Goal: Information Seeking & Learning: Learn about a topic

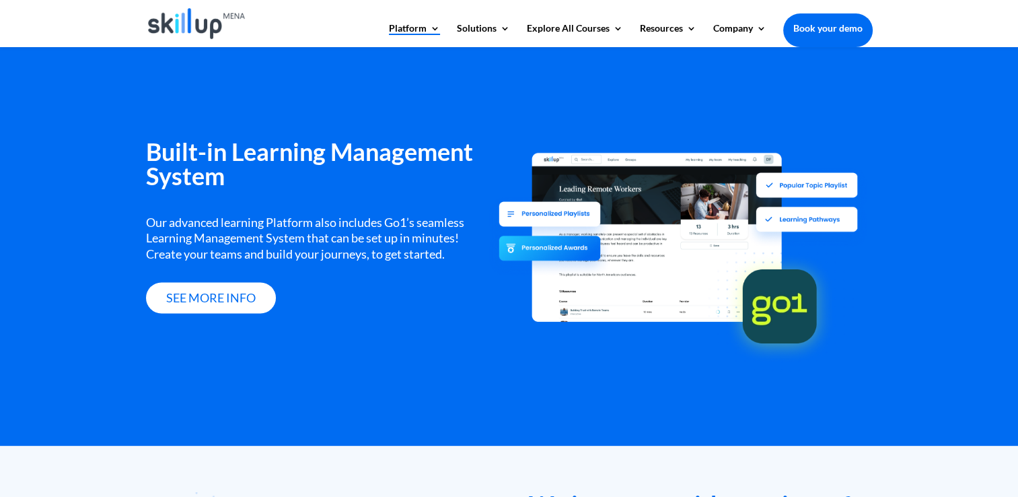
scroll to position [1648, 0]
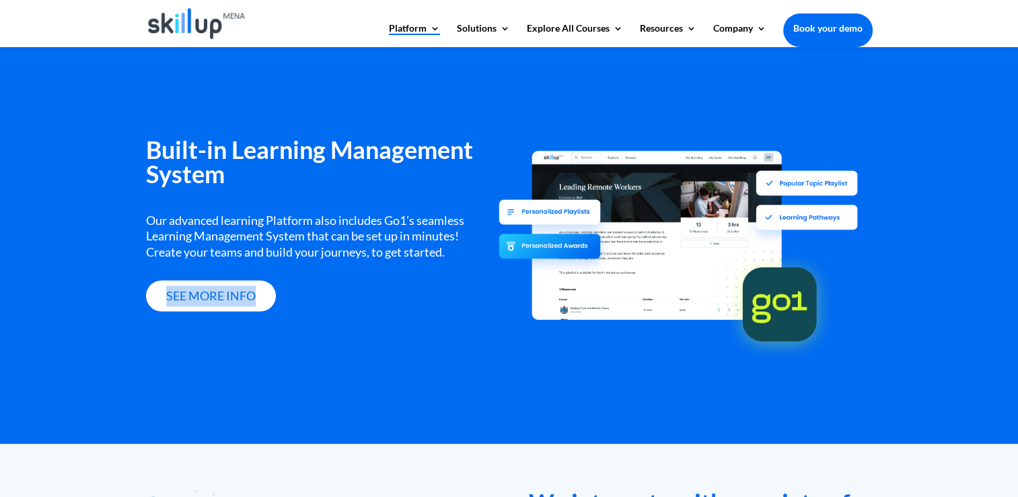
drag, startPoint x: 449, startPoint y: 256, endPoint x: 440, endPoint y: 265, distance: 13.3
click at [439, 265] on div "Built-in Learning Management System Our advanced learning Platform also include…" at bounding box center [317, 224] width 343 height 174
drag, startPoint x: 440, startPoint y: 265, endPoint x: 411, endPoint y: 296, distance: 42.4
click at [411, 296] on div "see more info" at bounding box center [317, 296] width 343 height 32
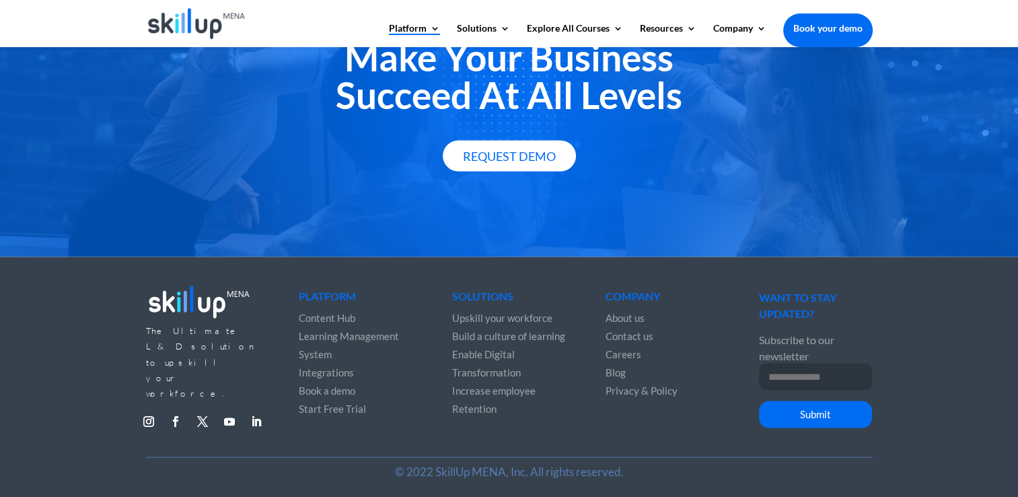
scroll to position [2467, 0]
click at [802, 364] on input "Email Address *" at bounding box center [815, 376] width 113 height 27
click at [727, 388] on div "The Ultimate L&D solution to upskill your workforce. Follow Follow Follow Follo…" at bounding box center [509, 359] width 727 height 194
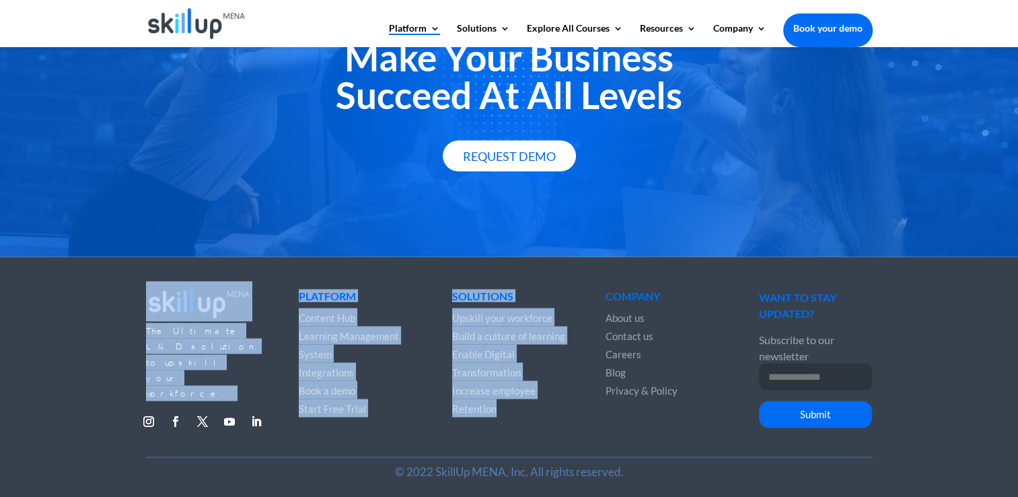
drag, startPoint x: 86, startPoint y: 274, endPoint x: 562, endPoint y: 443, distance: 505.6
click at [562, 443] on div "The Ultimate L&D solution to upskill your workforce. Follow Follow Follow Follo…" at bounding box center [509, 376] width 1018 height 240
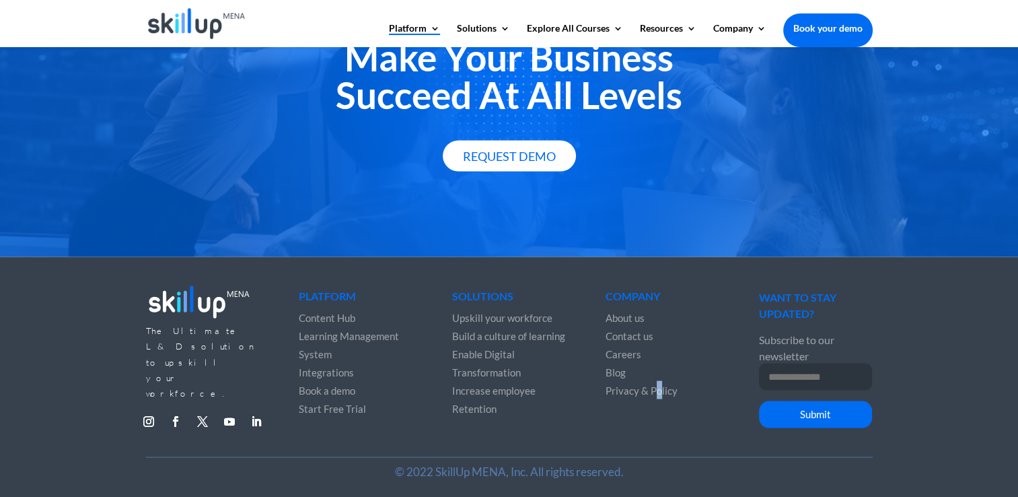
drag, startPoint x: 562, startPoint y: 443, endPoint x: 659, endPoint y: 437, distance: 96.4
click at [659, 437] on div "The Ultimate L&D solution to upskill your workforce. Follow Follow Follow Follo…" at bounding box center [509, 359] width 727 height 194
drag, startPoint x: 659, startPoint y: 437, endPoint x: 622, endPoint y: 417, distance: 41.6
click at [622, 417] on div "The Ultimate L&D solution to upskill your workforce. Follow Follow Follow Follo…" at bounding box center [509, 359] width 727 height 194
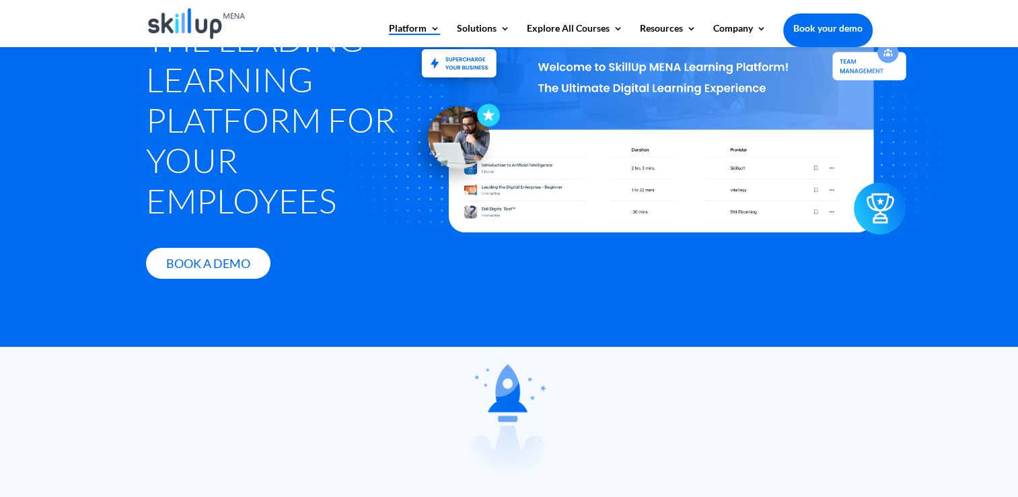
scroll to position [0, 0]
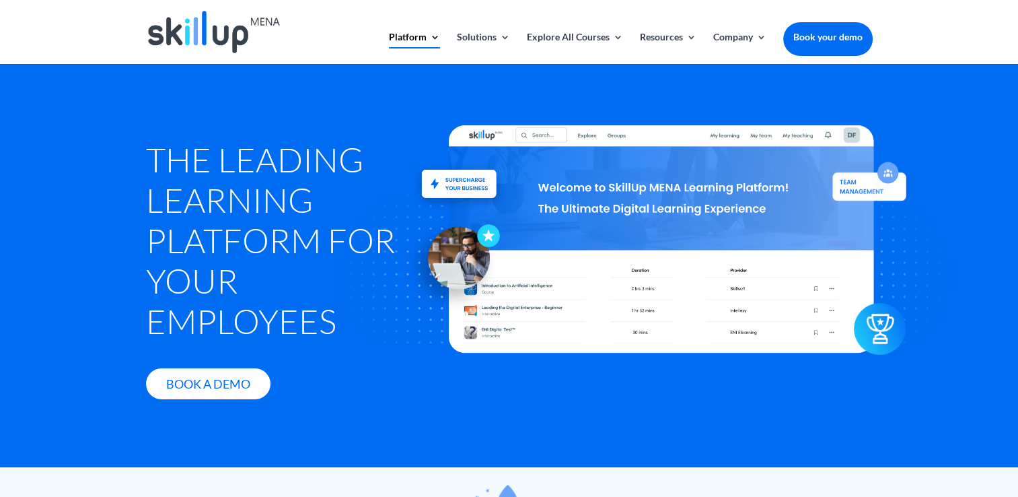
click at [299, 83] on div at bounding box center [662, 239] width 739 height 427
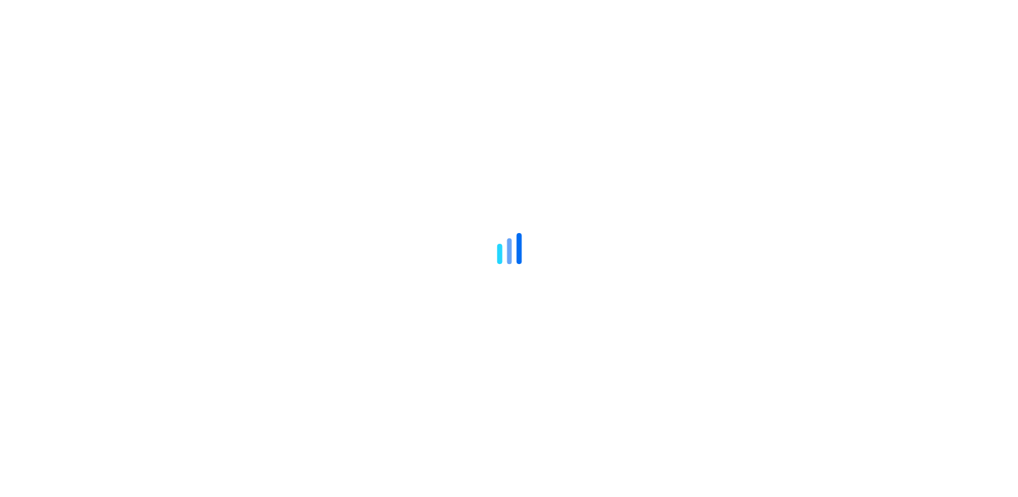
scroll to position [2047, 0]
